Goal: Book appointment/travel/reservation

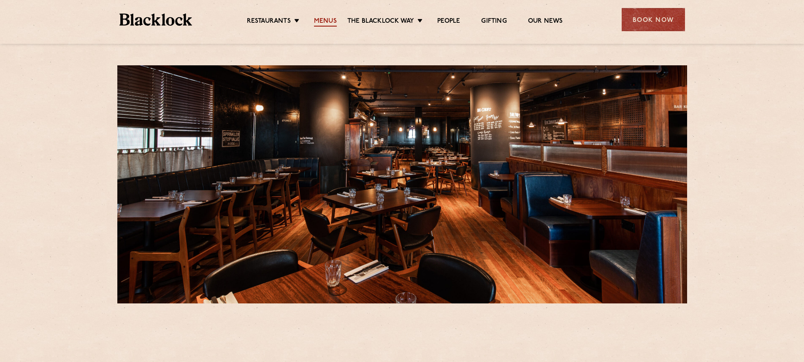
click at [327, 21] on link "Menus" at bounding box center [325, 21] width 23 height 9
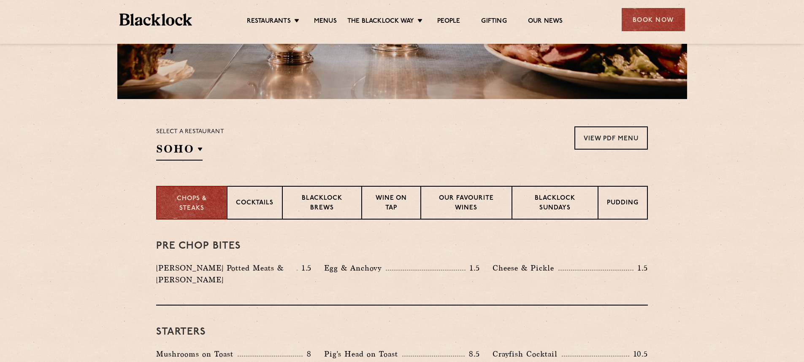
scroll to position [211, 0]
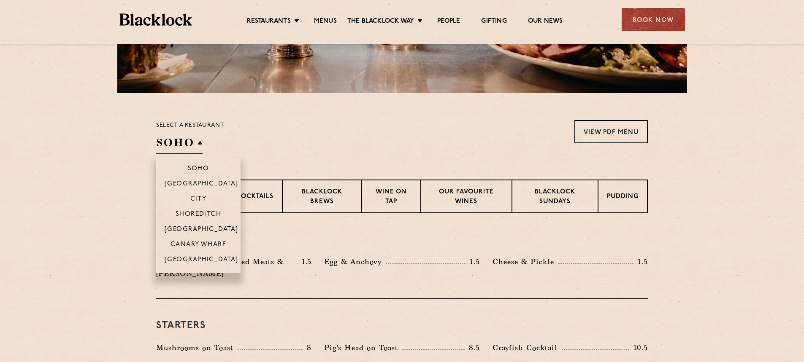
click at [182, 148] on h2 "SOHO" at bounding box center [179, 144] width 46 height 19
click at [196, 241] on li "Canary Wharf" at bounding box center [198, 244] width 84 height 15
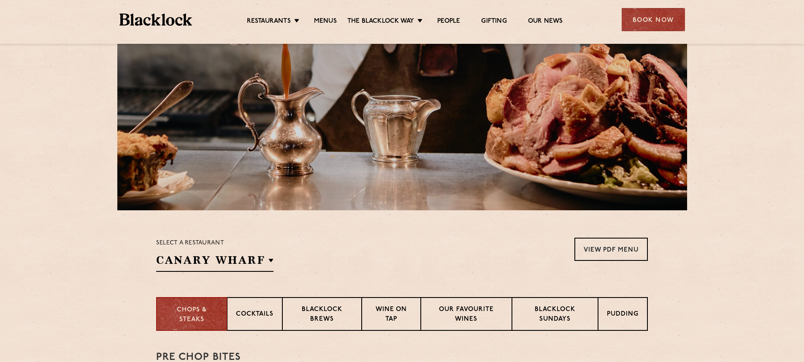
scroll to position [207, 0]
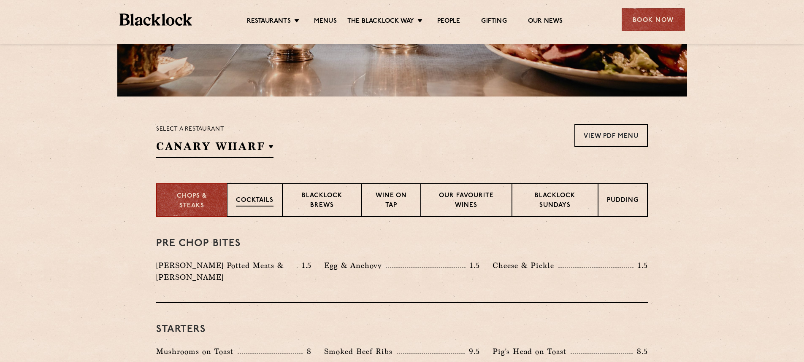
click at [258, 203] on p "Cocktails" at bounding box center [255, 201] width 38 height 11
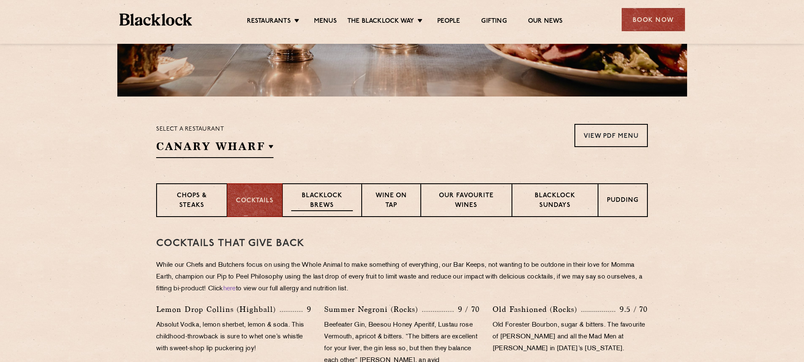
click at [335, 203] on p "Blacklock Brews" at bounding box center [322, 202] width 62 height 20
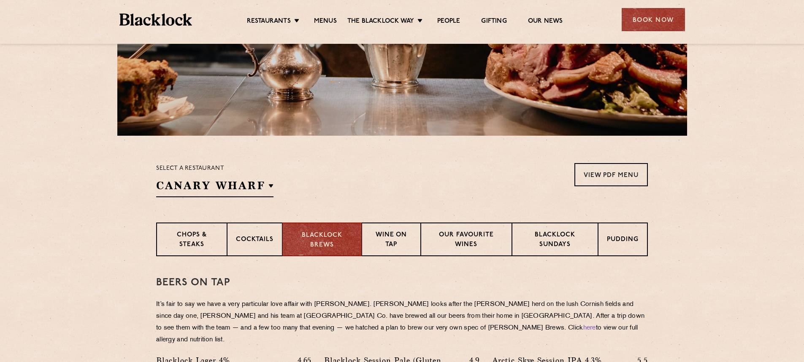
scroll to position [165, 0]
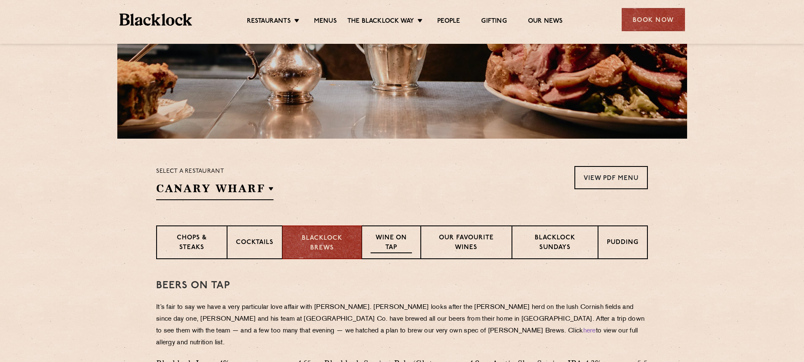
click at [385, 247] on p "Wine on Tap" at bounding box center [390, 244] width 41 height 20
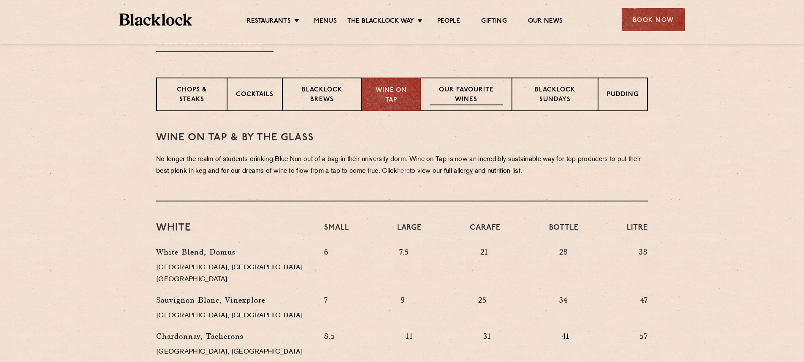
scroll to position [292, 0]
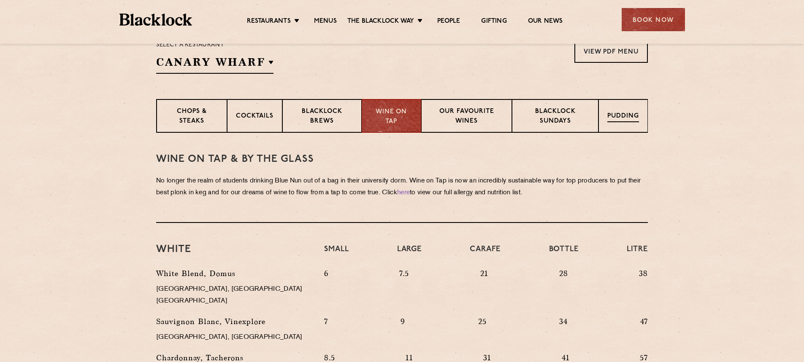
click at [613, 118] on p "Pudding" at bounding box center [623, 117] width 32 height 11
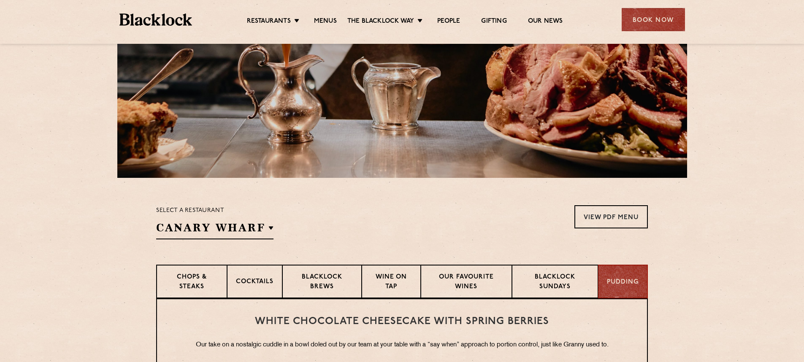
scroll to position [123, 0]
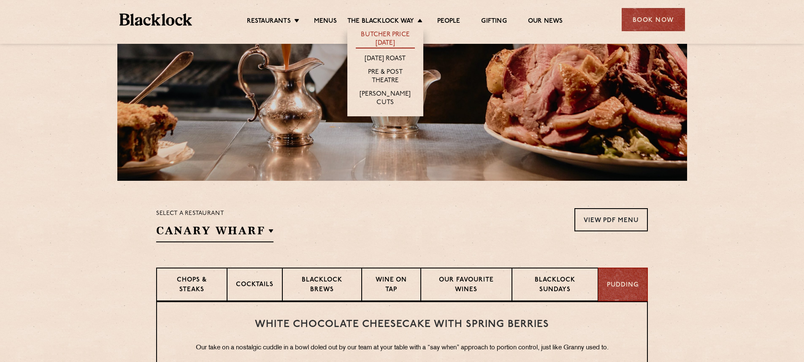
click at [387, 41] on link "Butcher Price [DATE]" at bounding box center [385, 40] width 59 height 18
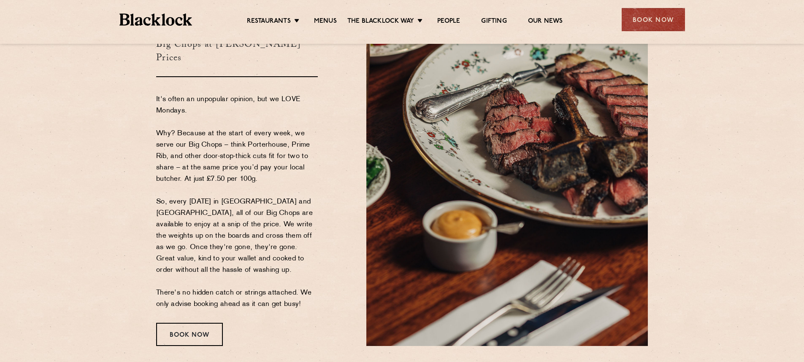
scroll to position [42, 0]
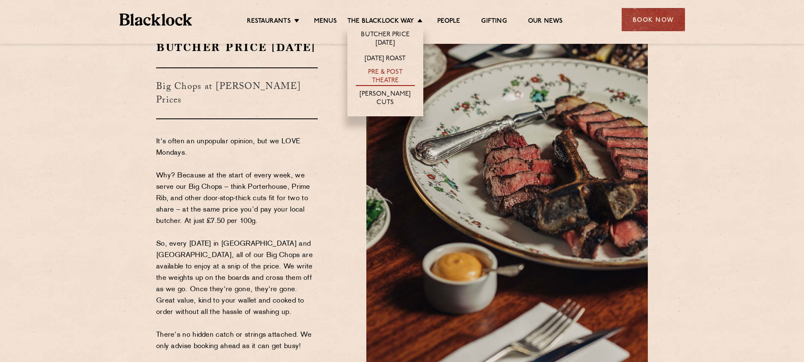
click at [380, 80] on link "Pre & Post Theatre" at bounding box center [385, 77] width 59 height 18
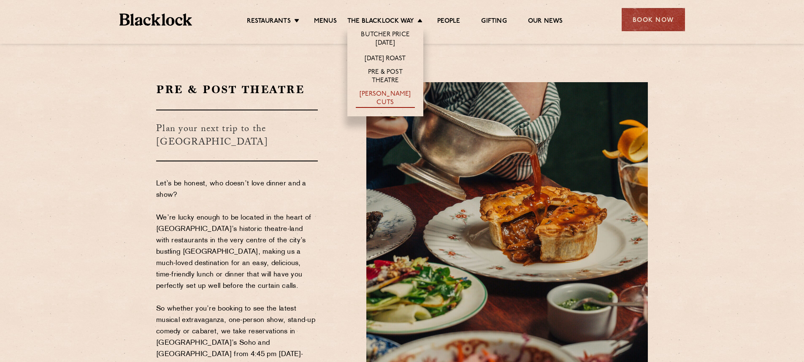
click at [379, 98] on link "[PERSON_NAME] Cuts" at bounding box center [385, 99] width 59 height 18
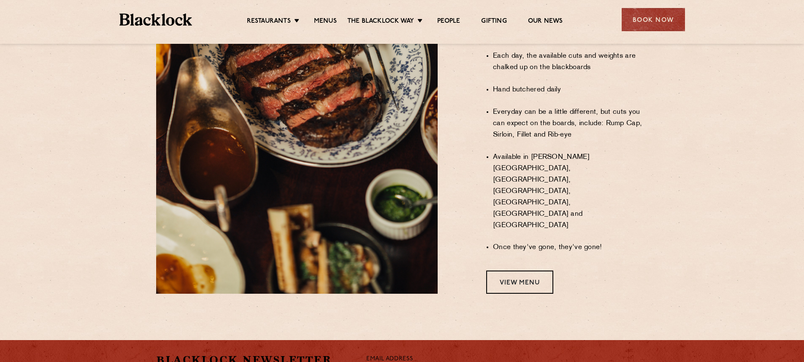
scroll to position [577, 0]
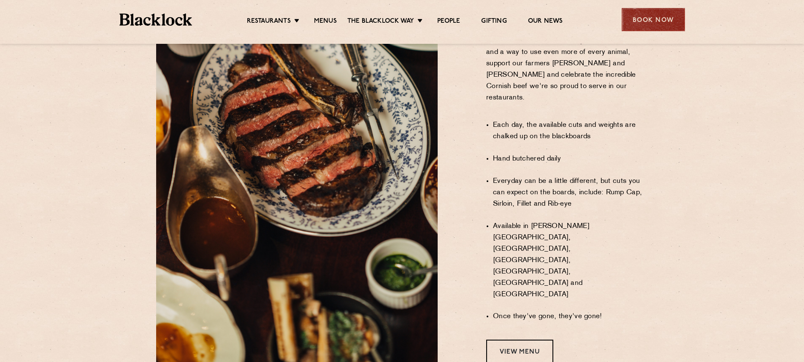
click at [670, 20] on div "Book Now" at bounding box center [652, 19] width 63 height 23
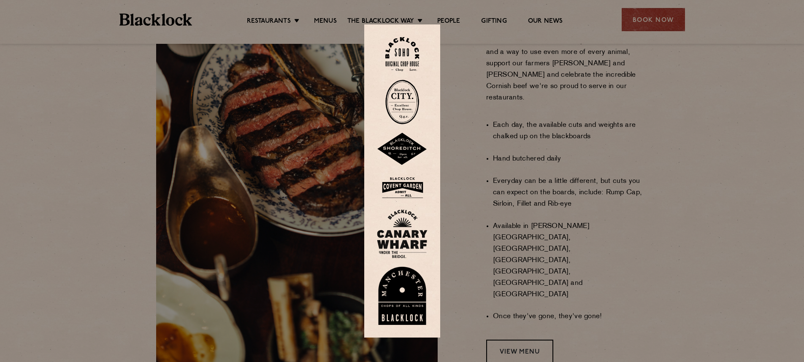
click at [400, 231] on img at bounding box center [402, 234] width 51 height 49
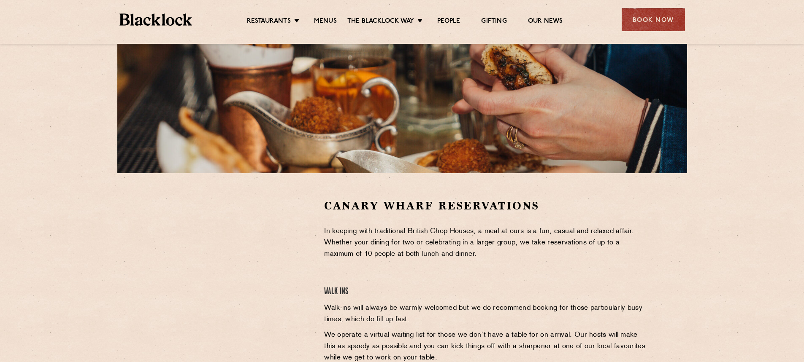
scroll to position [211, 0]
